Goal: Transaction & Acquisition: Purchase product/service

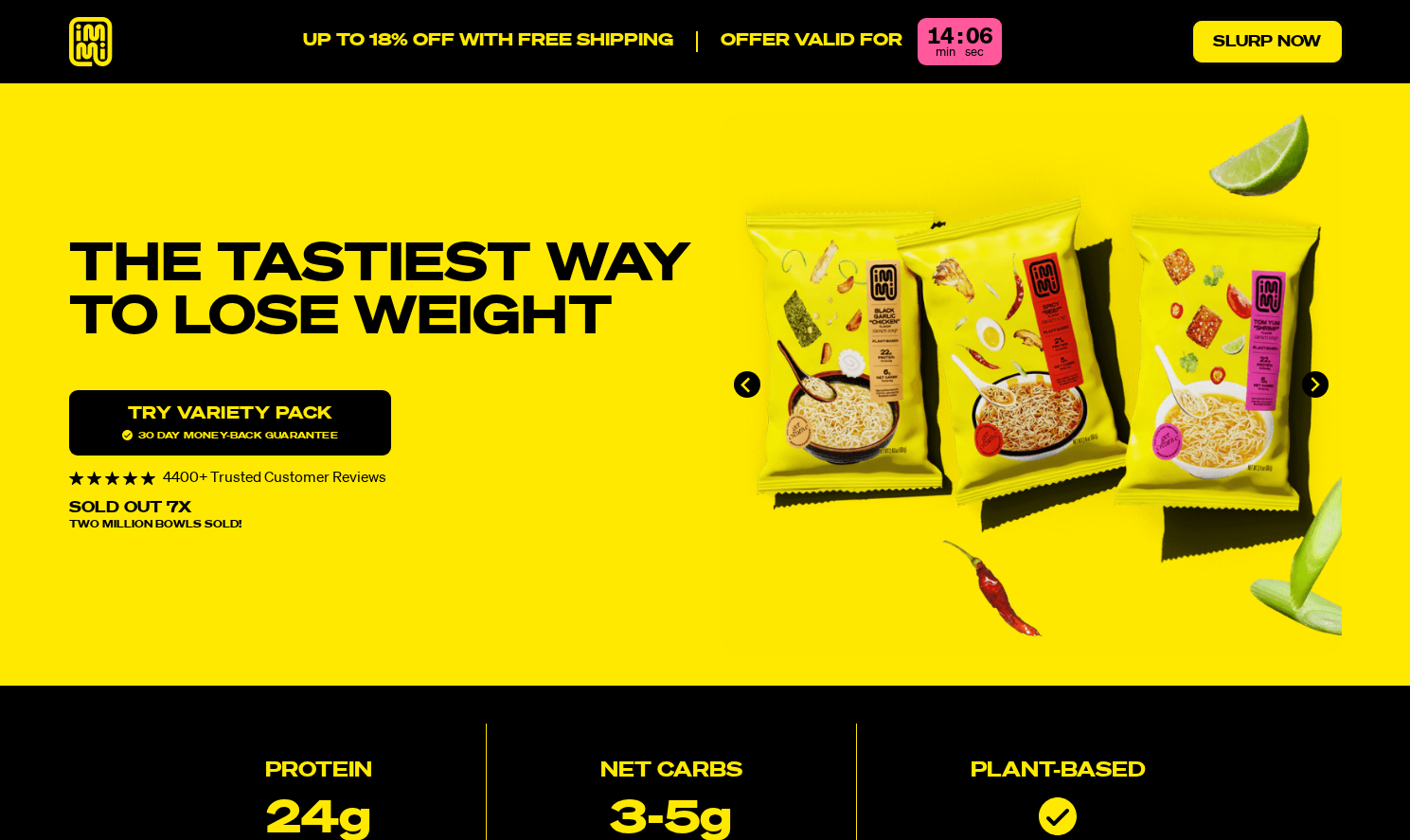
drag, startPoint x: 1304, startPoint y: 46, endPoint x: 1267, endPoint y: 42, distance: 37.2
click at [1304, 46] on link "Slurp Now" at bounding box center [1268, 42] width 148 height 42
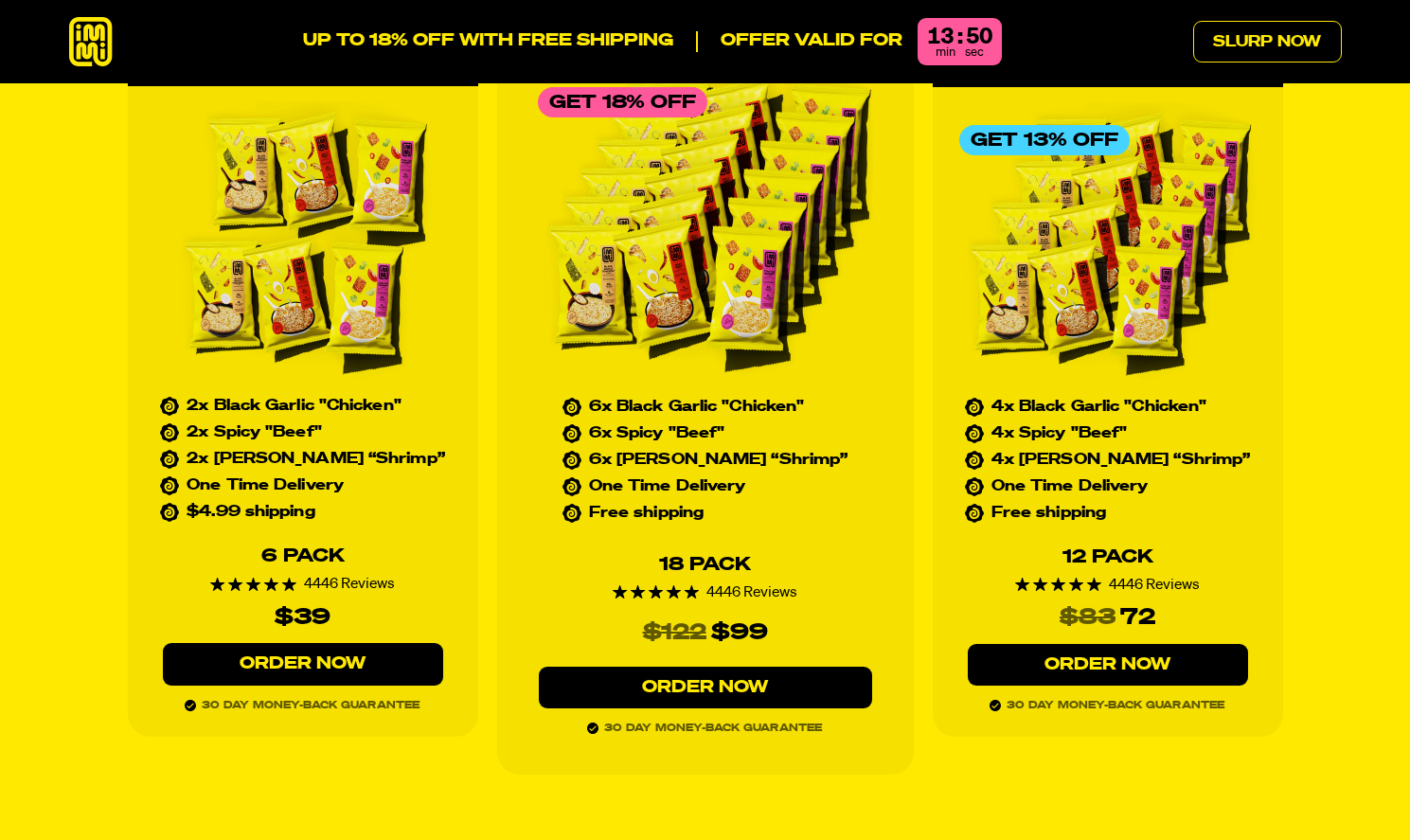
scroll to position [8575, 0]
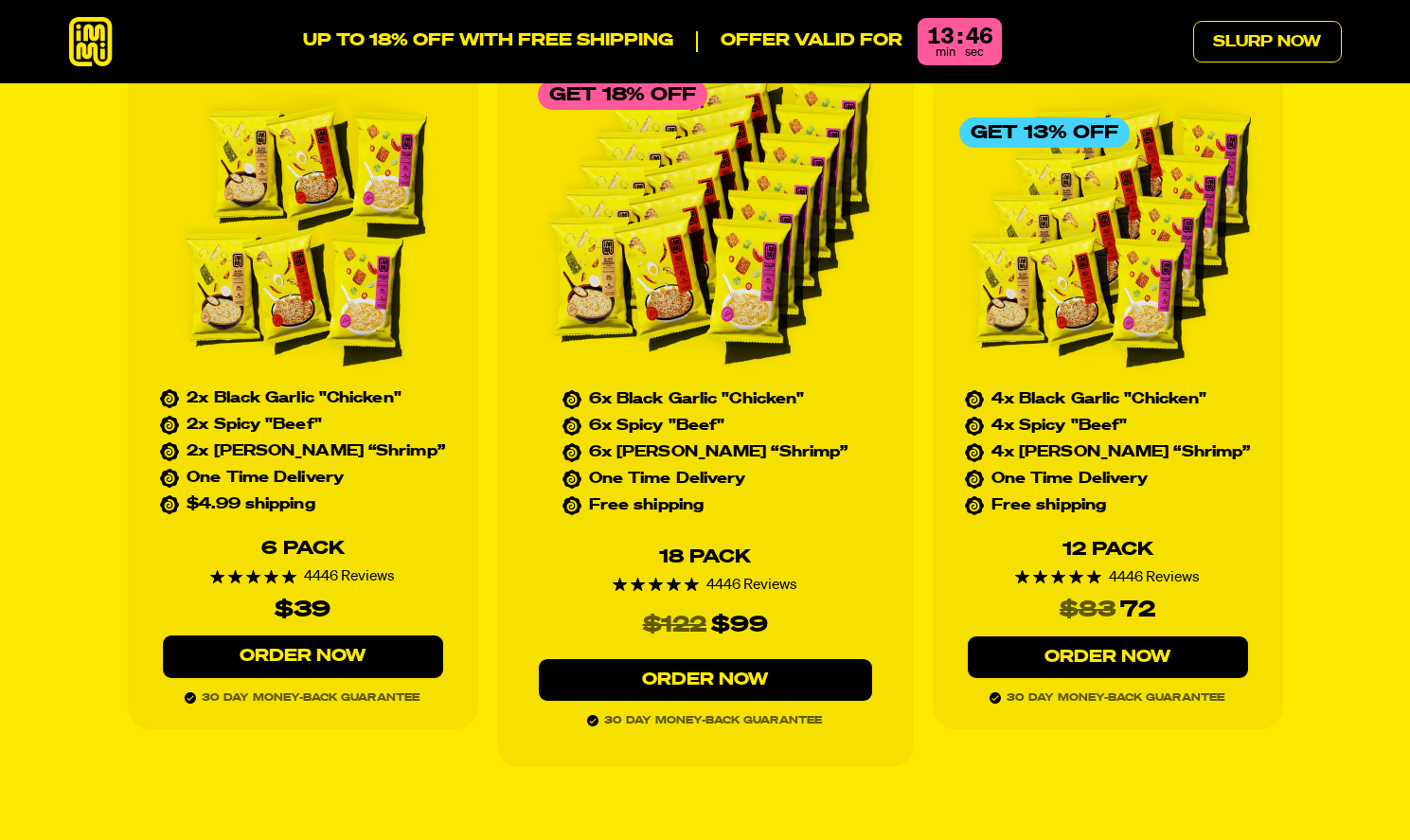
click at [114, 289] on div "Starter Pack 2x Black Garlic "Chicken" 2x Spicy "Beef" 2x Tom Yum “Shrimp” One …" at bounding box center [705, 378] width 1273 height 777
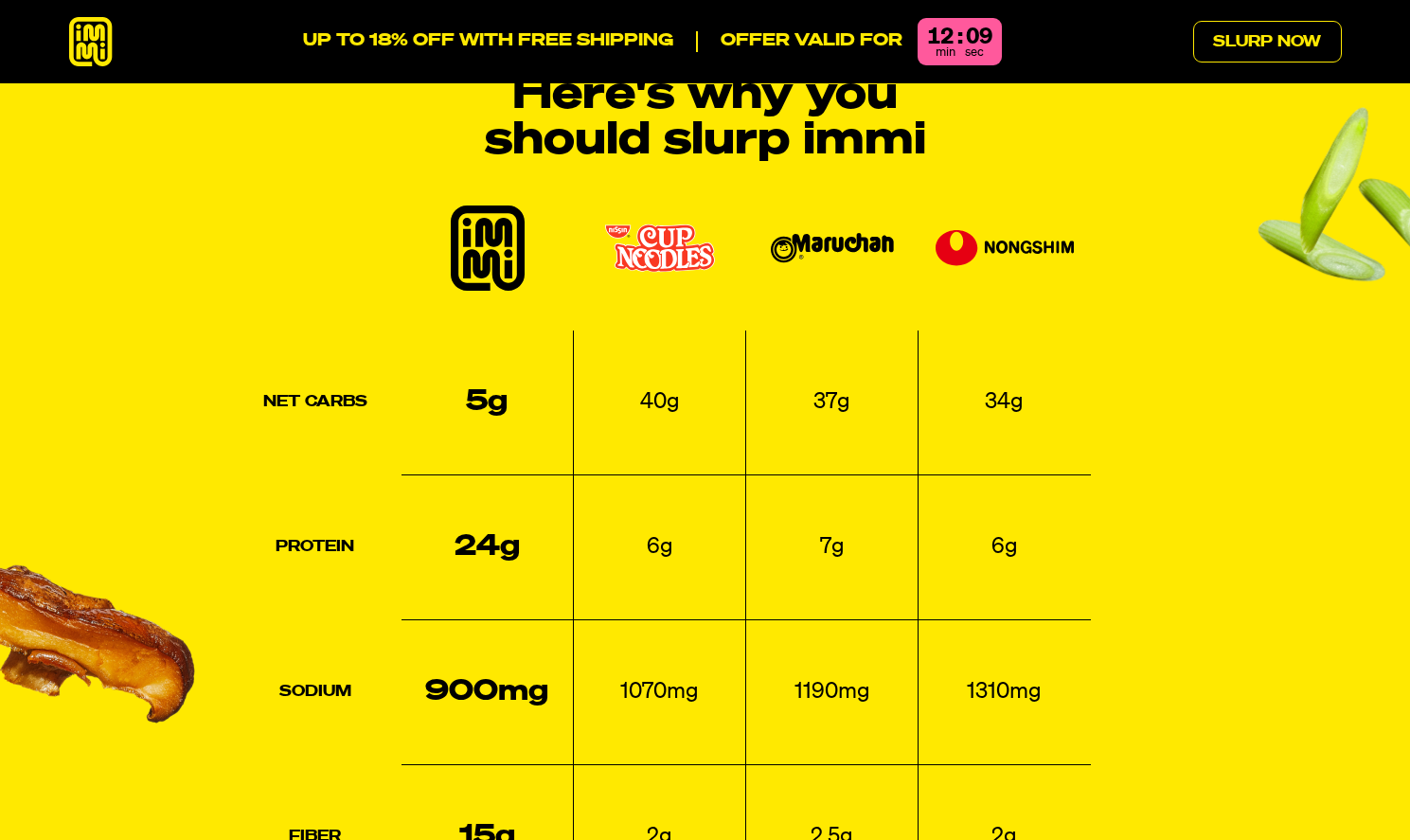
scroll to position [2419, 0]
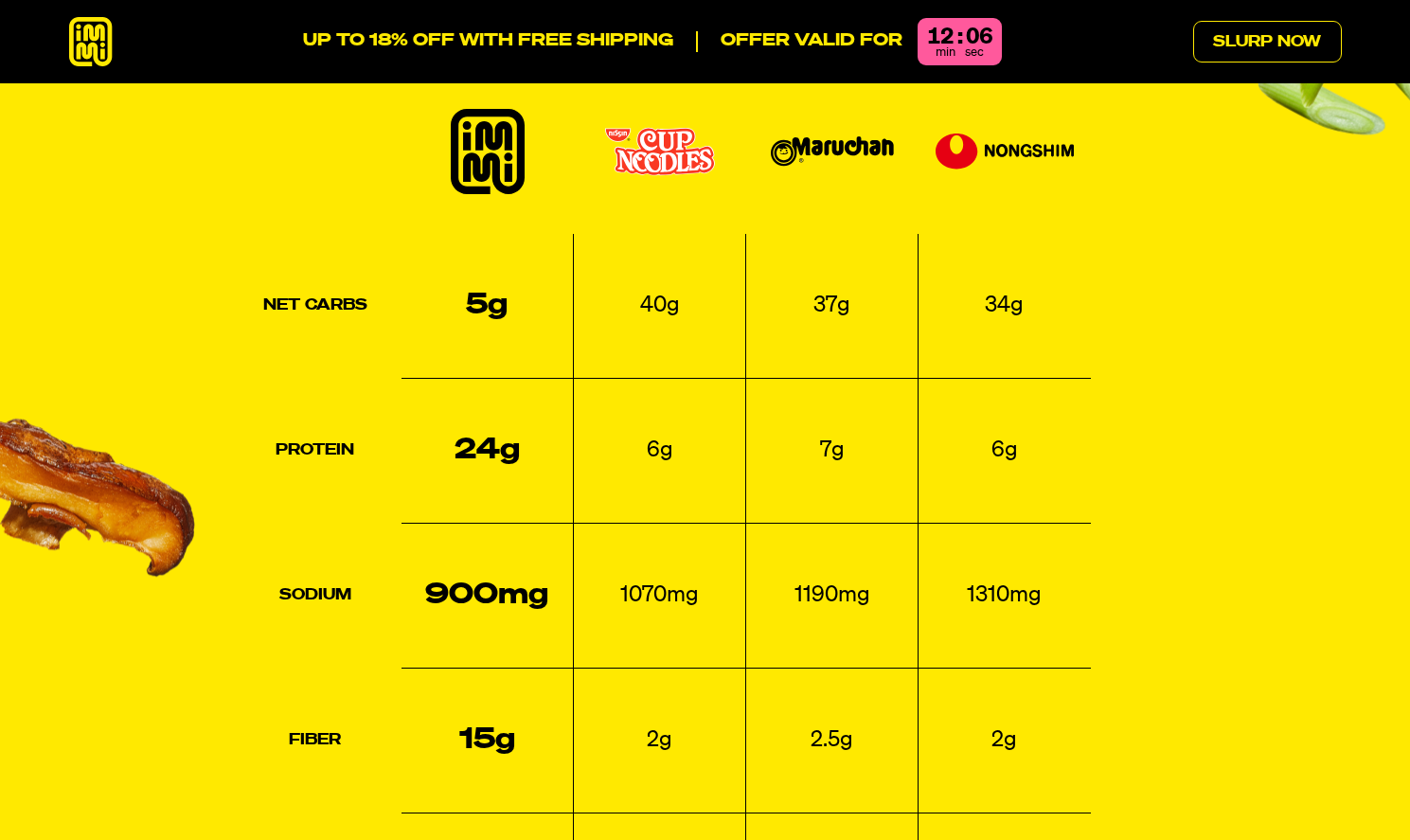
click at [1061, 556] on td "1310mg" at bounding box center [1005, 596] width 172 height 145
drag, startPoint x: 423, startPoint y: 542, endPoint x: 567, endPoint y: 542, distance: 144.0
click at [567, 542] on td "900mg" at bounding box center [487, 596] width 172 height 145
click at [517, 544] on td "900mg" at bounding box center [487, 596] width 172 height 145
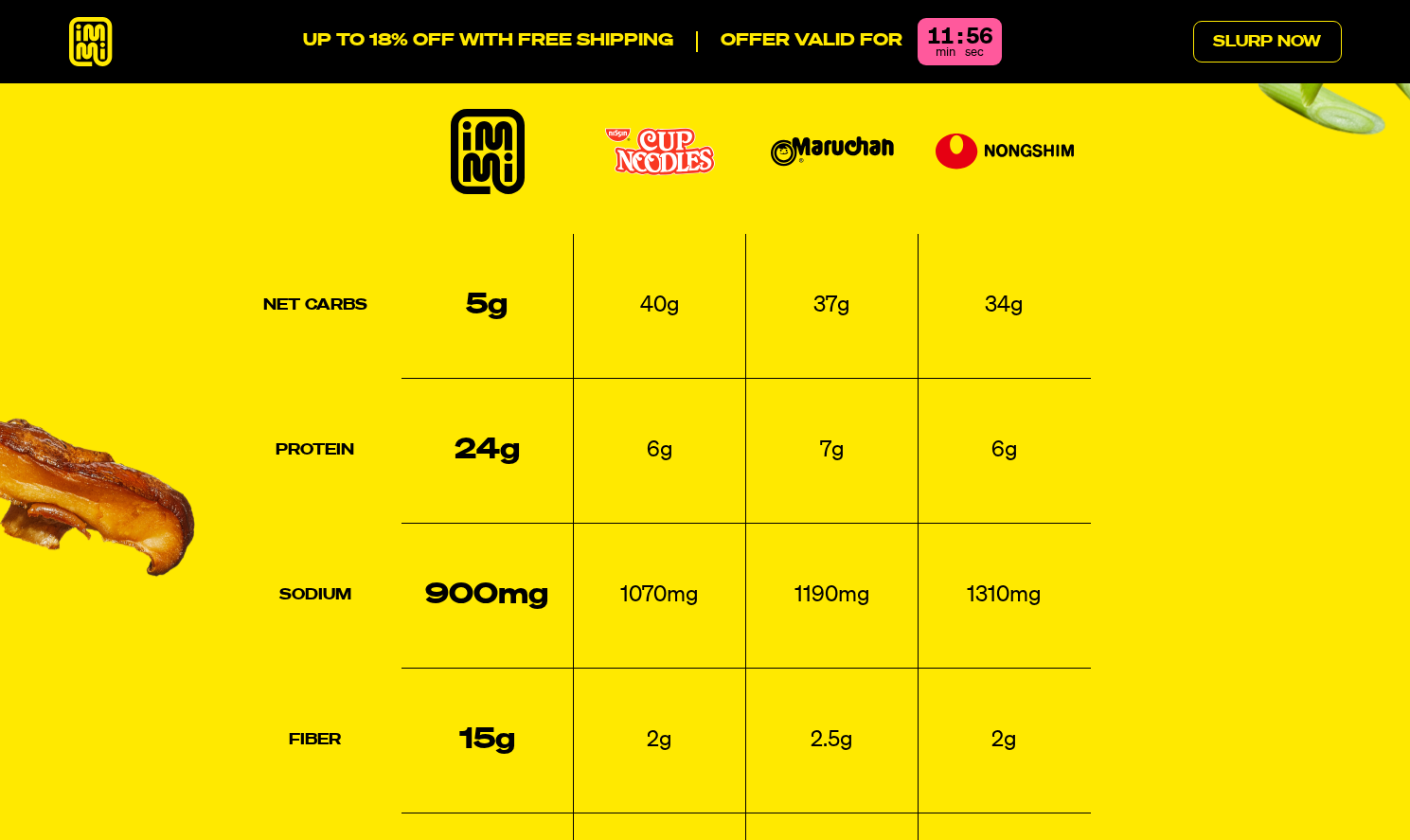
click at [517, 544] on td "900mg" at bounding box center [487, 596] width 172 height 145
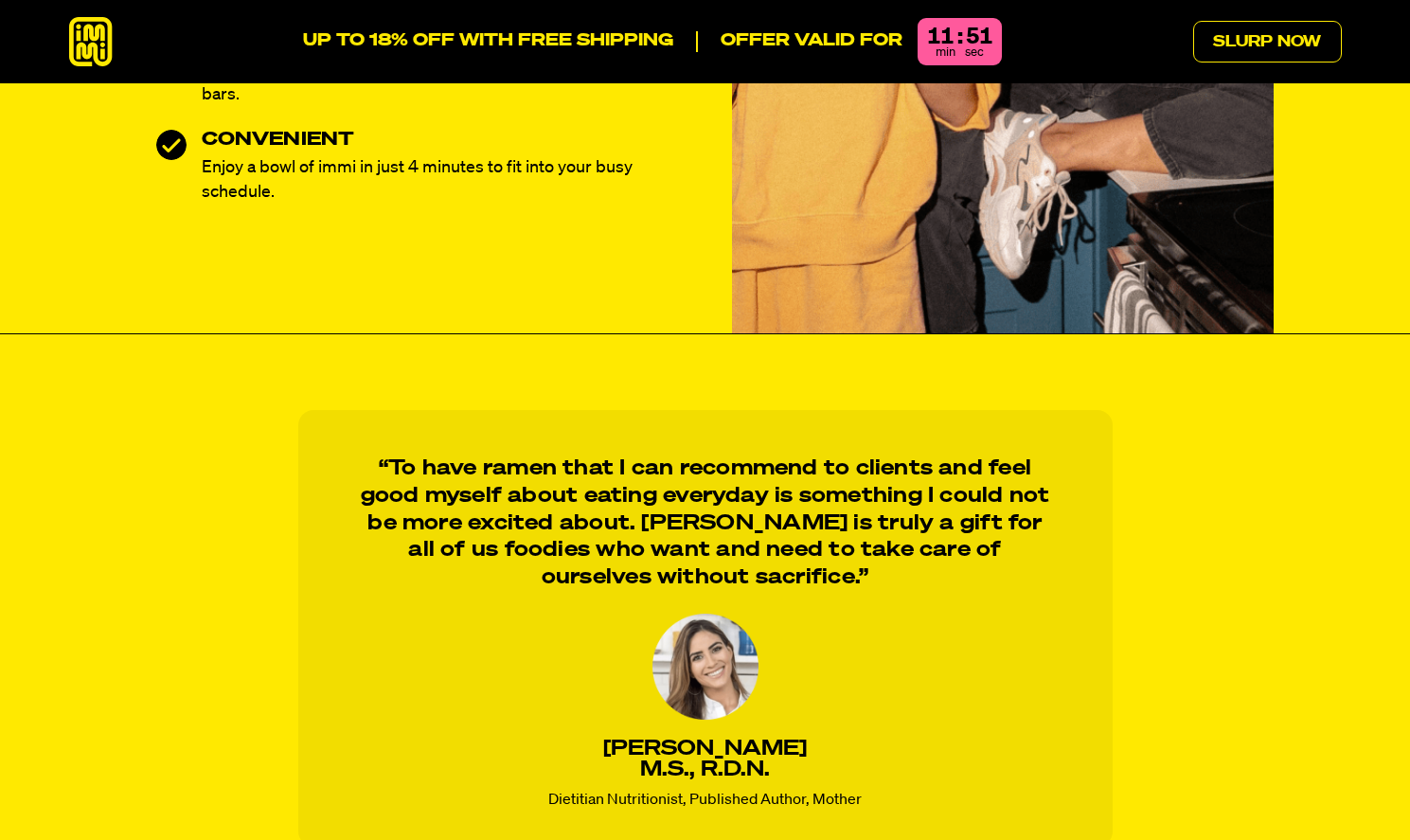
scroll to position [715, 0]
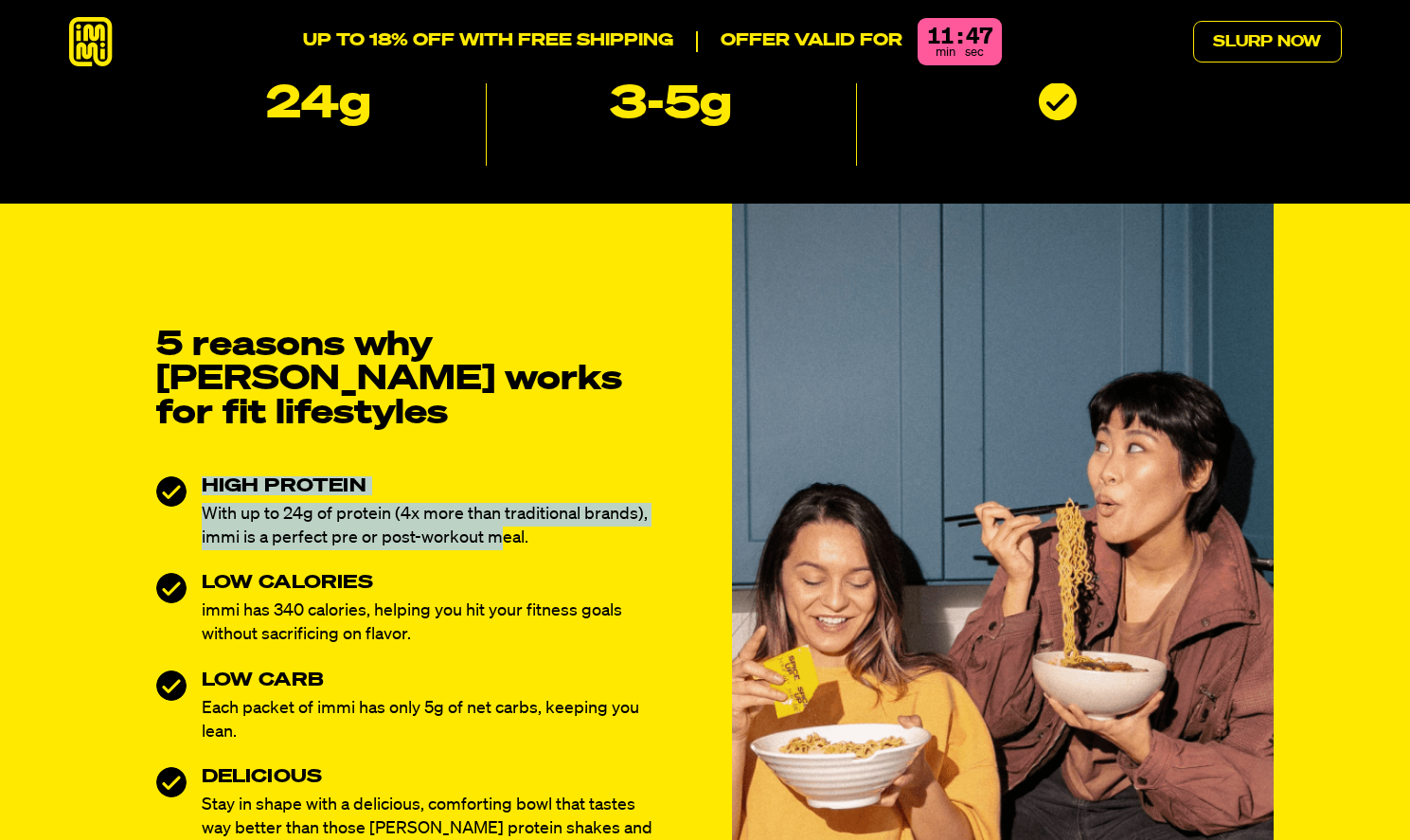
drag, startPoint x: 174, startPoint y: 471, endPoint x: 506, endPoint y: 510, distance: 334.3
click at [503, 510] on li "HIGH PROTEIN With up to 24g of protein (4x more than traditional brands), immi …" at bounding box center [408, 513] width 504 height 74
click at [506, 510] on p "With up to 24g of protein (4x more than traditional brands), immi is a perfect …" at bounding box center [430, 526] width 458 height 47
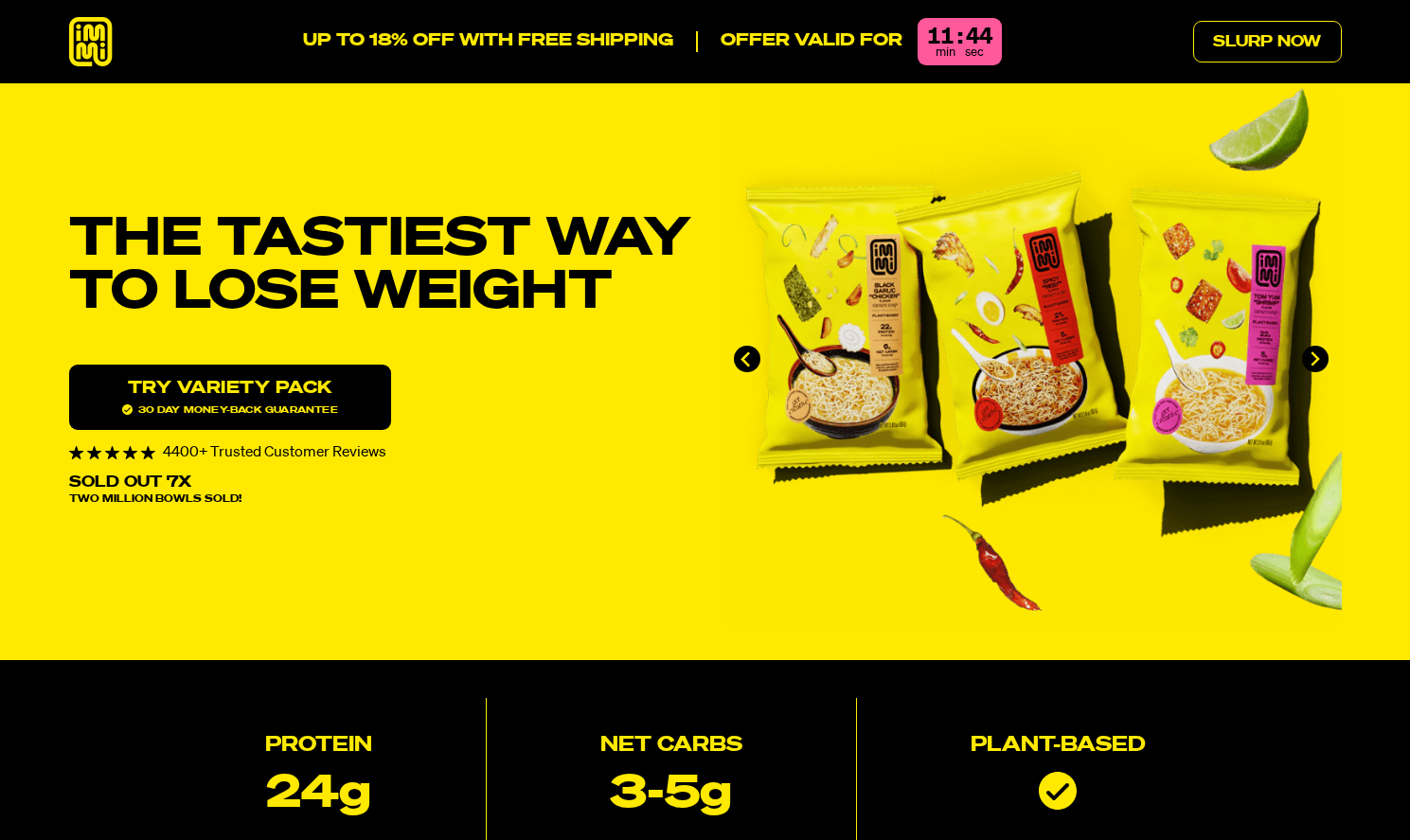
scroll to position [0, 0]
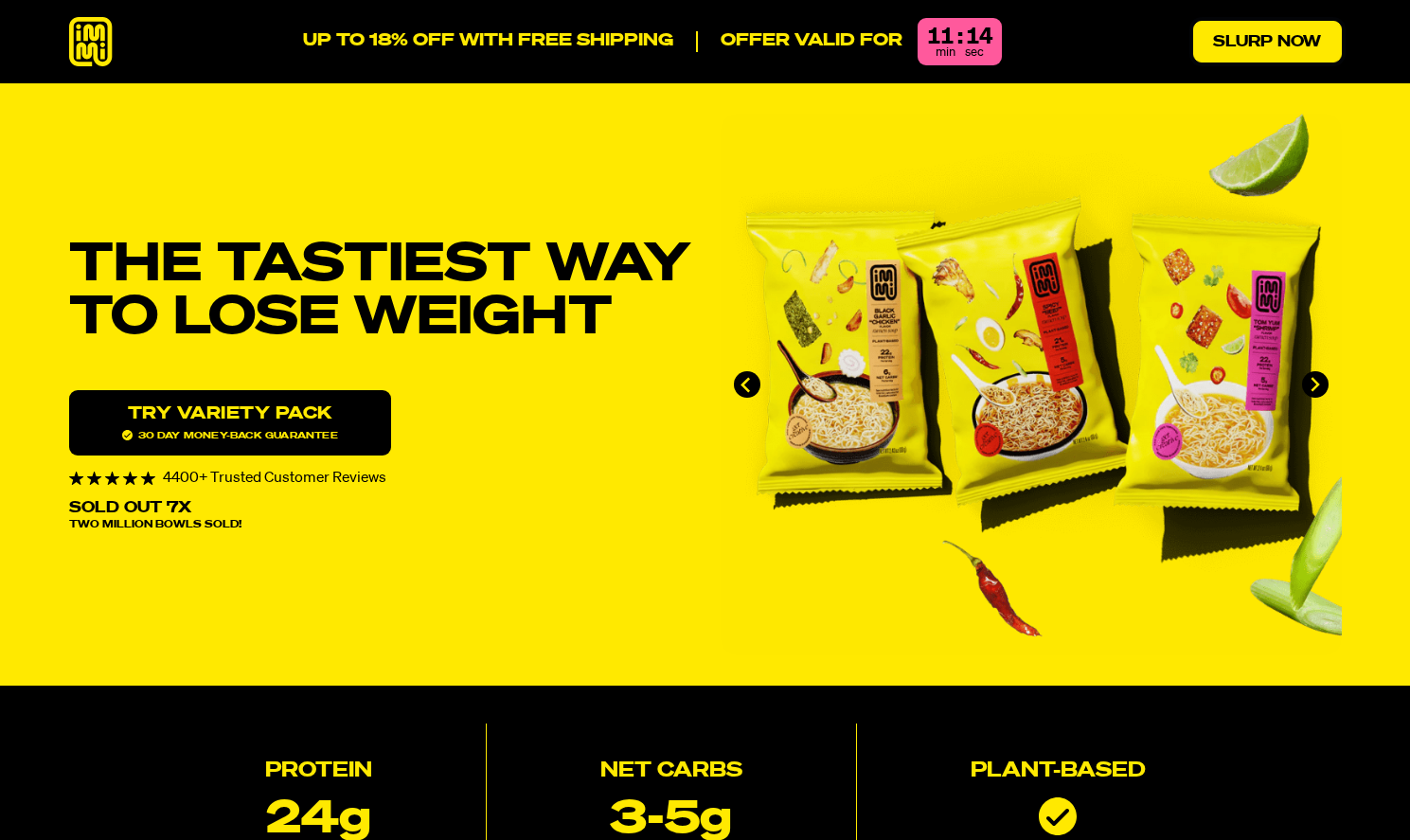
click at [1246, 46] on link "Slurp Now" at bounding box center [1268, 42] width 148 height 42
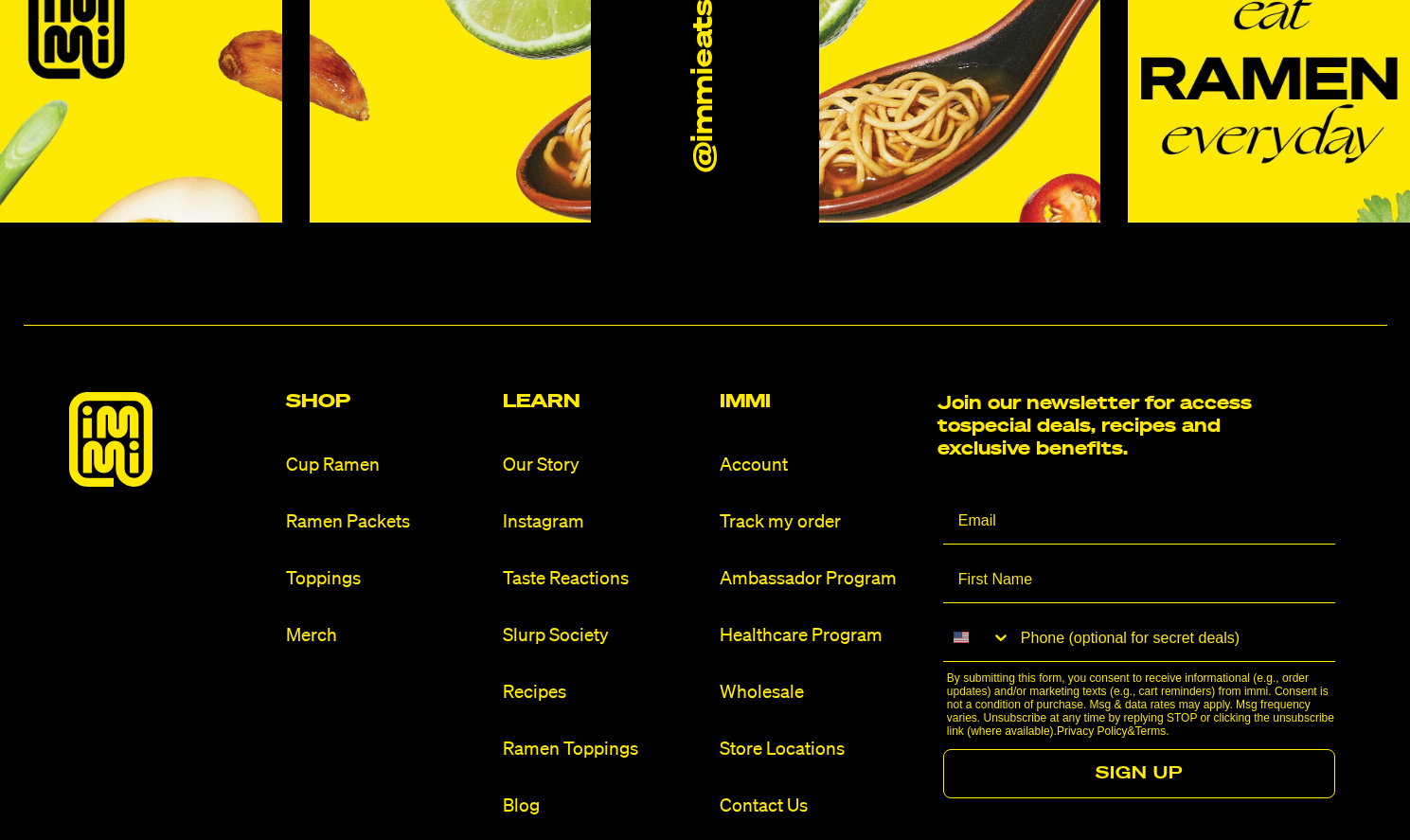
scroll to position [11153, 0]
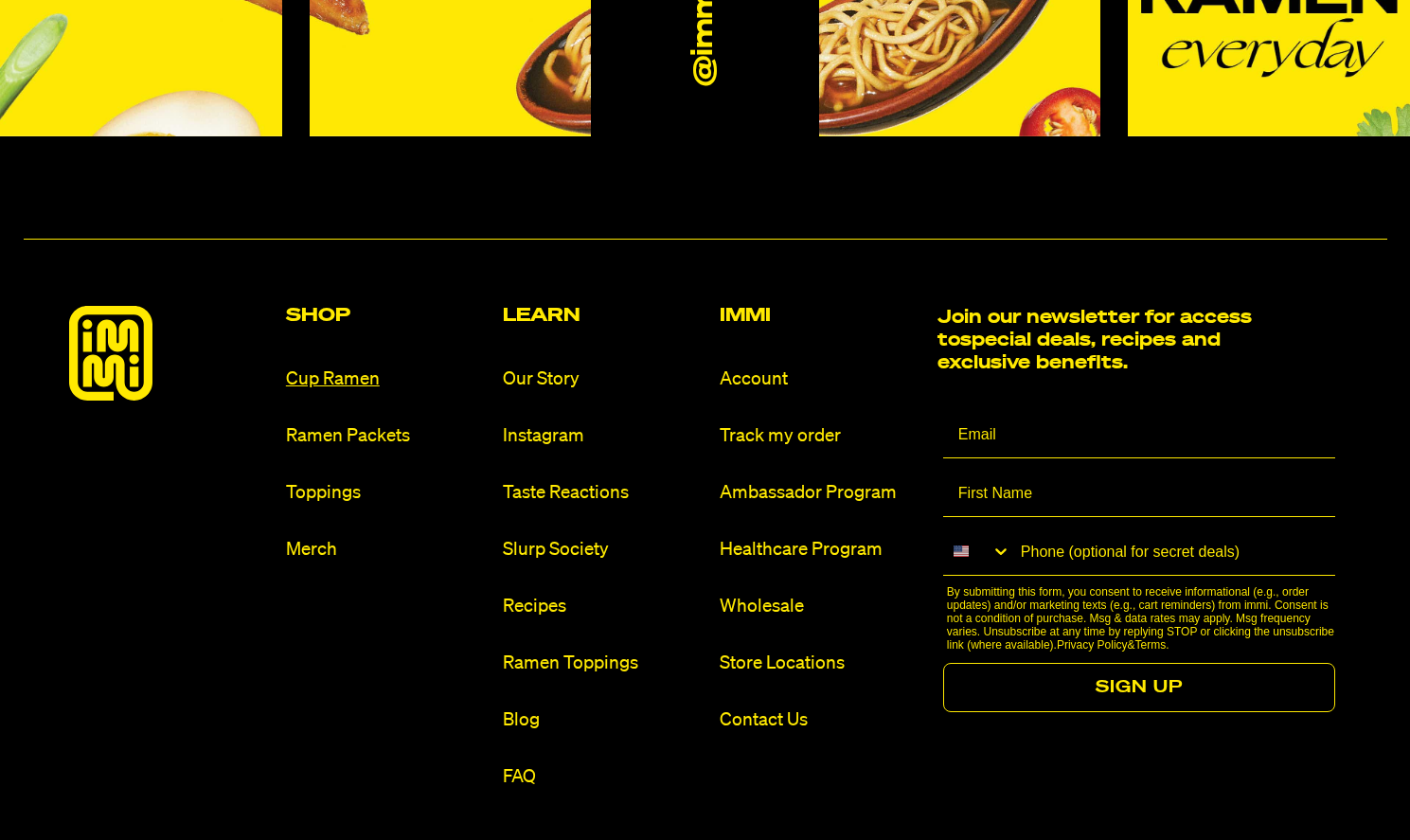
click at [350, 366] on link "Cup Ramen" at bounding box center [387, 379] width 202 height 25
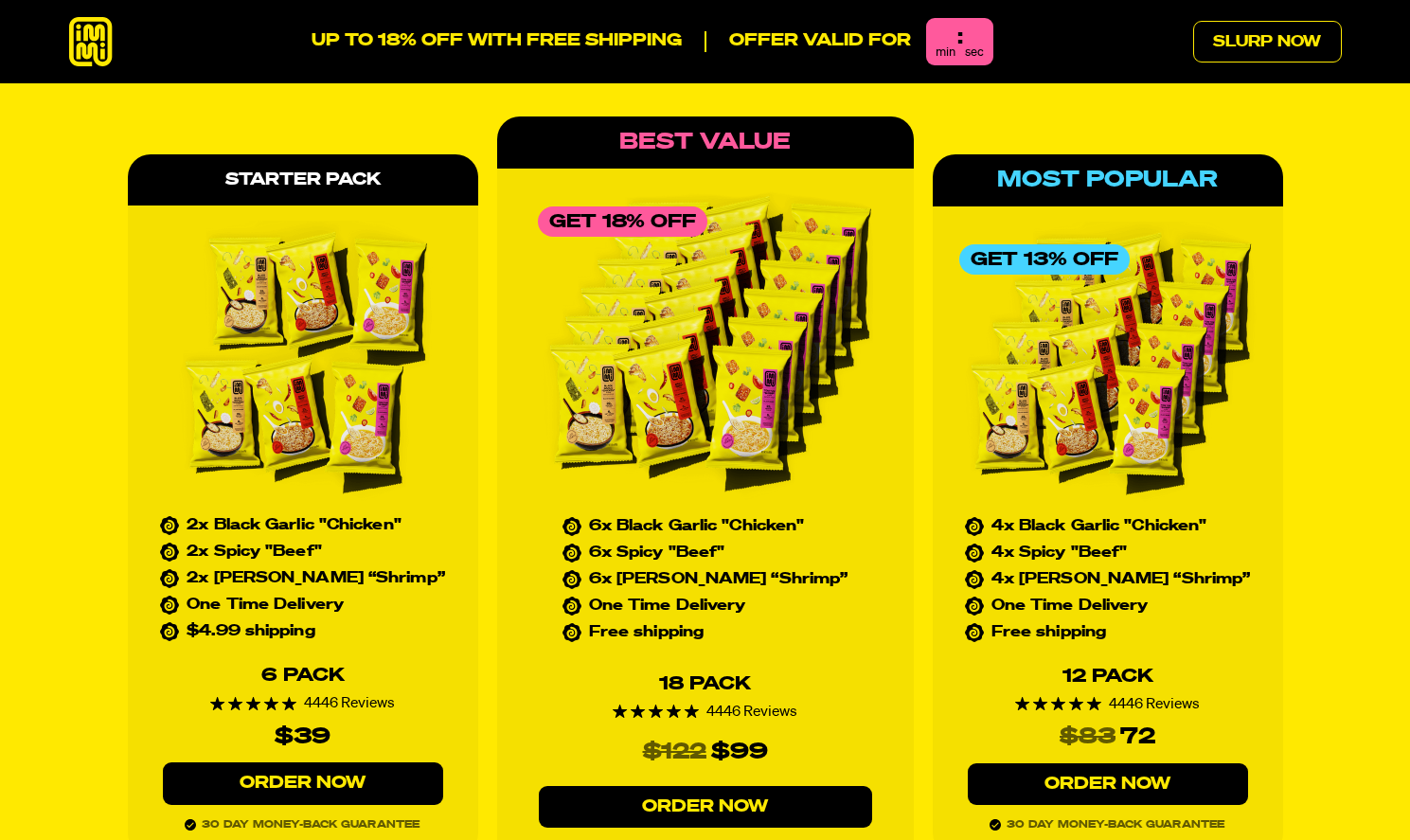
scroll to position [8448, 0]
drag, startPoint x: 358, startPoint y: 498, endPoint x: 379, endPoint y: 484, distance: 25.2
click at [379, 518] on ul "2x Black Garlic "Chicken" 2x Spicy "Beef" 2x [PERSON_NAME] “Shrimp” One Time De…" at bounding box center [302, 578] width 285 height 121
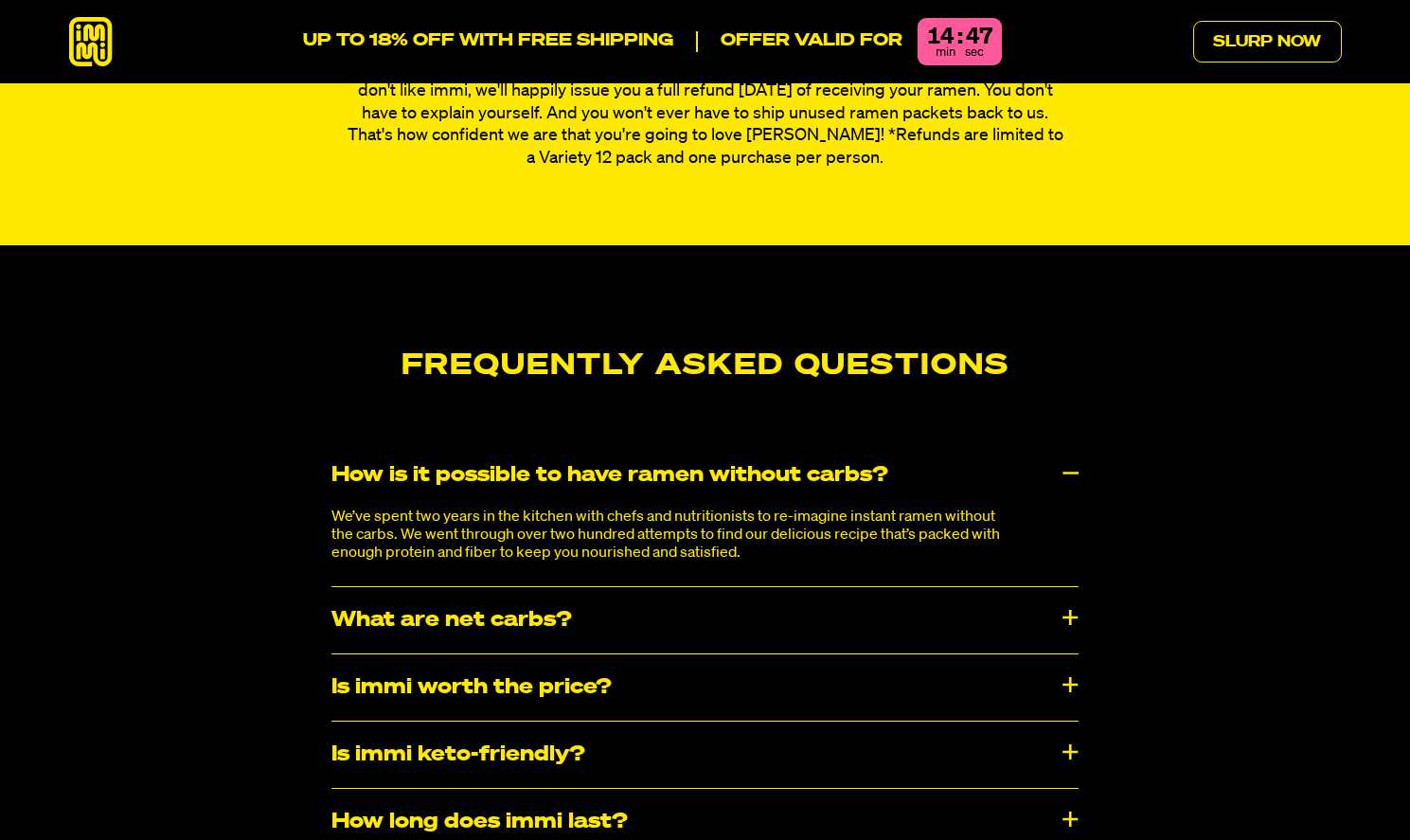
scroll to position [9680, 0]
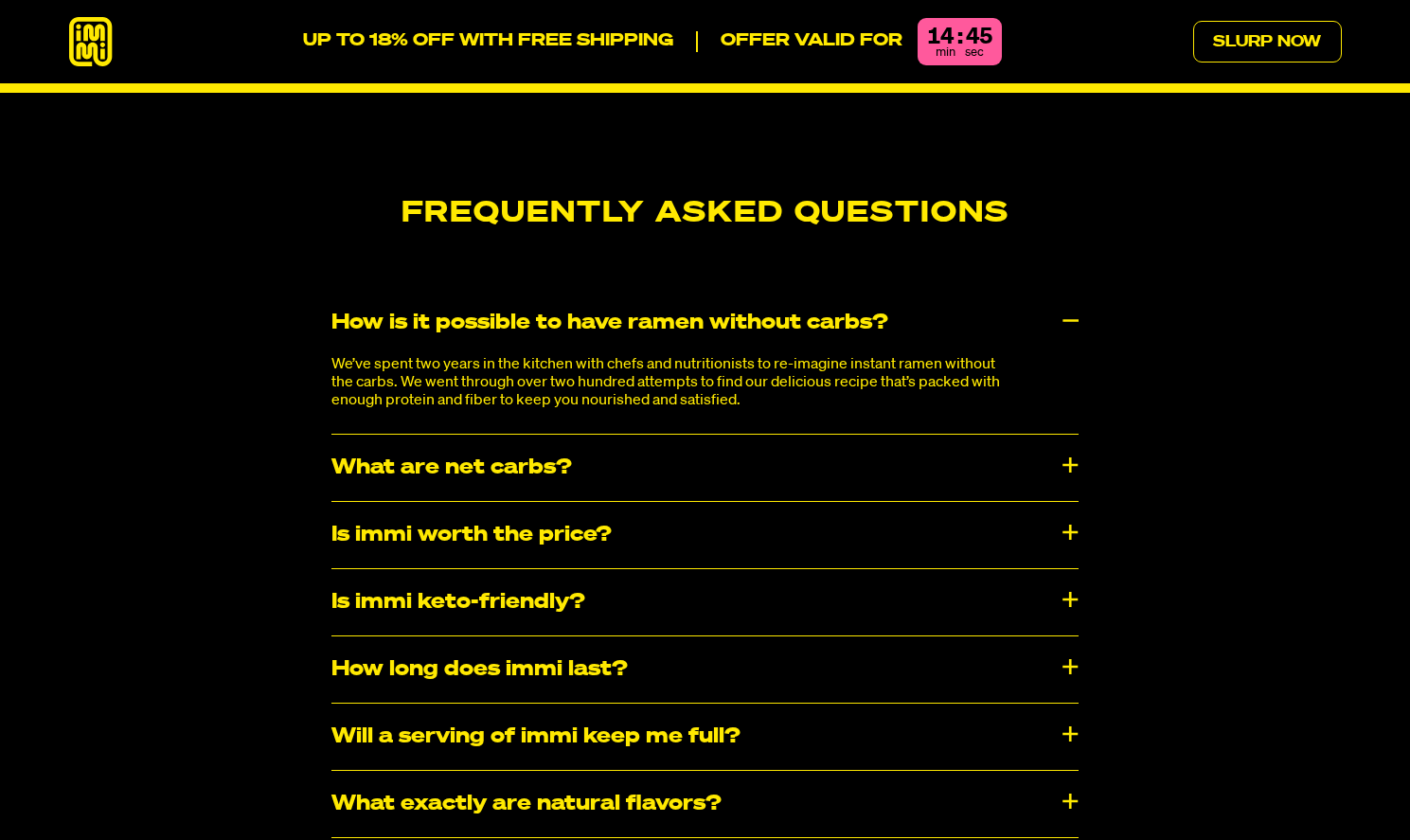
click at [1008, 703] on div "Will a serving of immi keep me full?" at bounding box center [705, 736] width 747 height 66
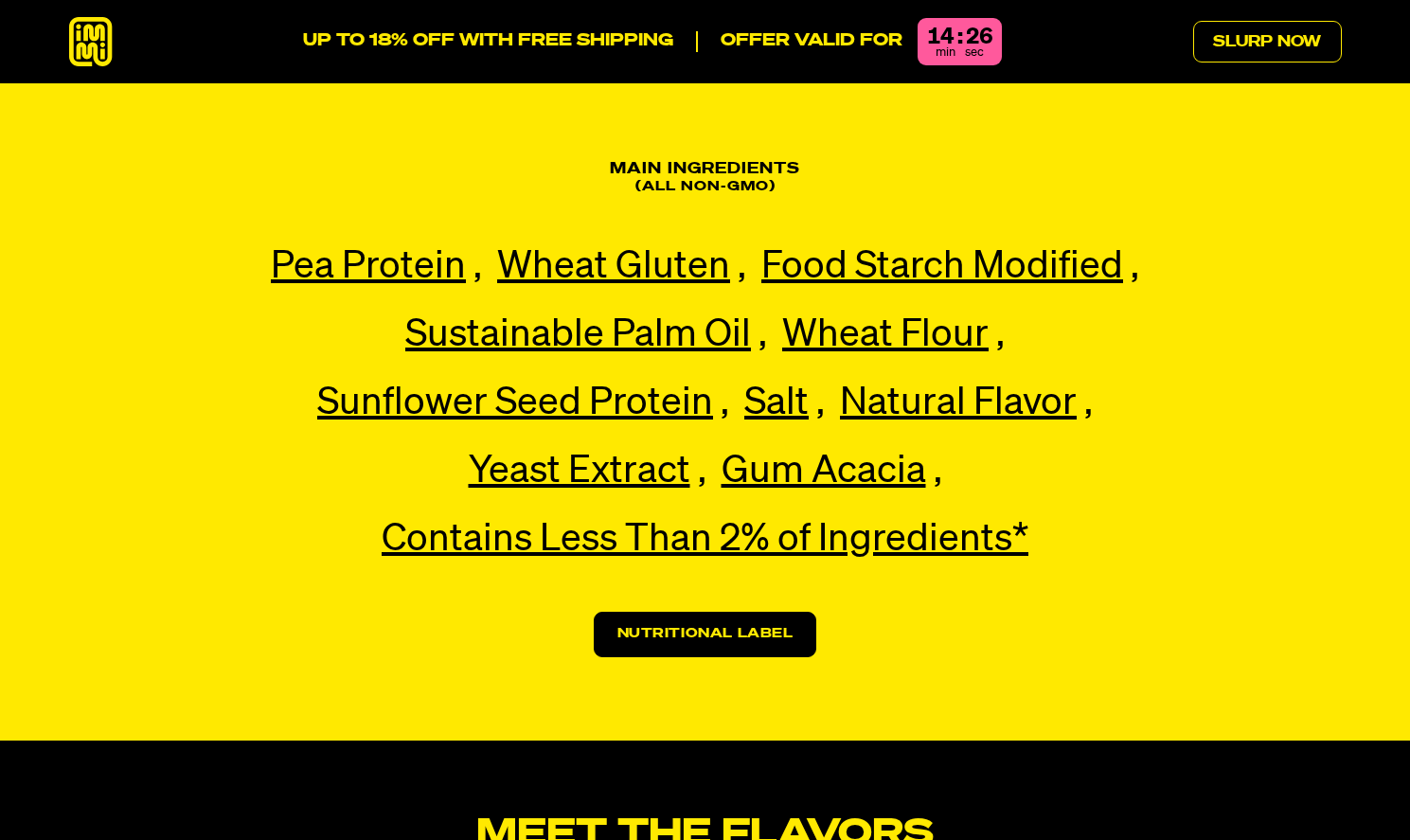
scroll to position [4376, 0]
